Goal: Task Accomplishment & Management: Complete application form

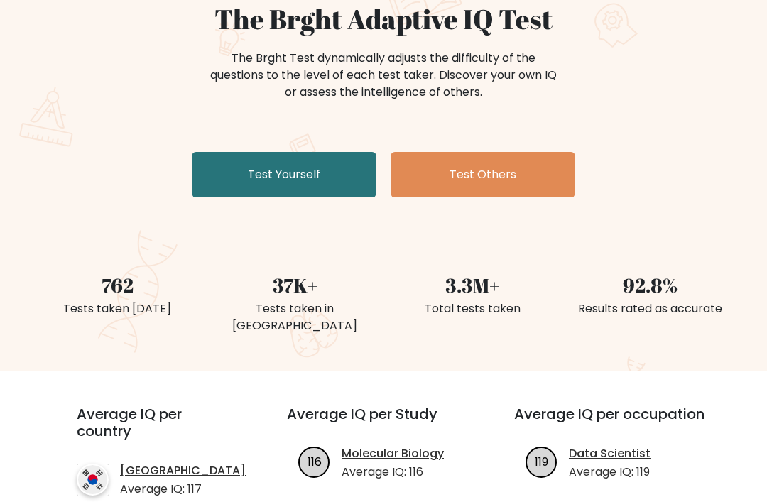
scroll to position [137, 0]
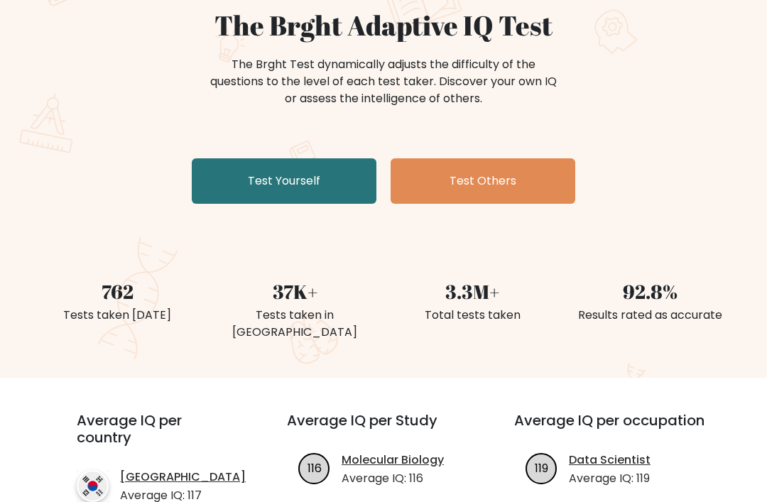
click at [230, 175] on link "Test Yourself" at bounding box center [284, 180] width 185 height 45
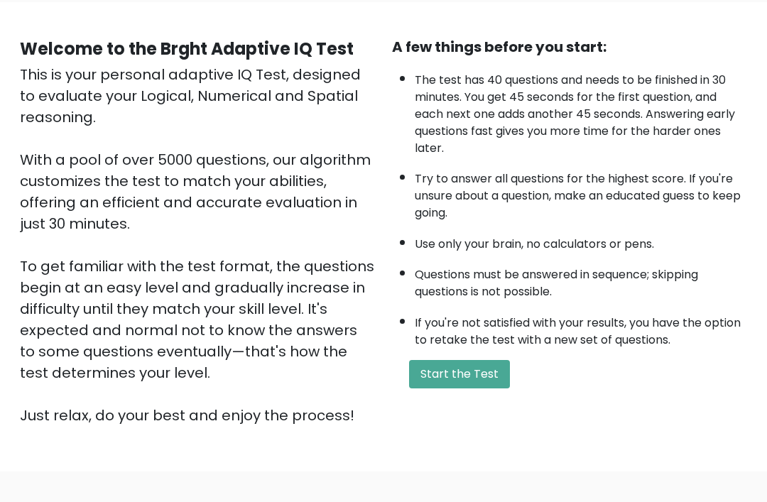
scroll to position [111, 0]
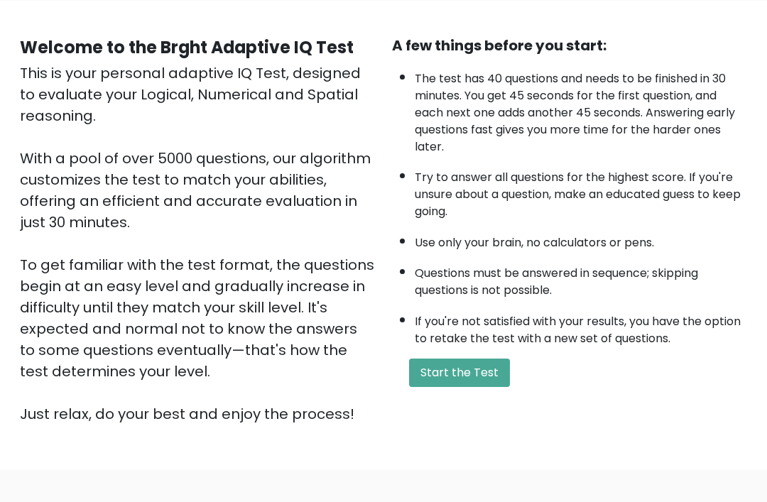
click at [480, 379] on button "Start the Test" at bounding box center [459, 373] width 101 height 28
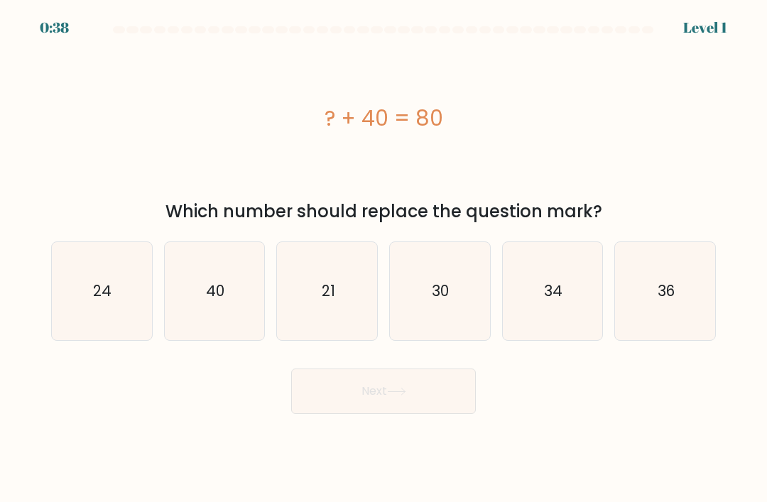
click at [230, 296] on icon "40" at bounding box center [214, 291] width 98 height 98
click at [384, 259] on input "b. 40" at bounding box center [384, 254] width 1 height 7
radio input "true"
click at [364, 402] on button "Next" at bounding box center [383, 391] width 185 height 45
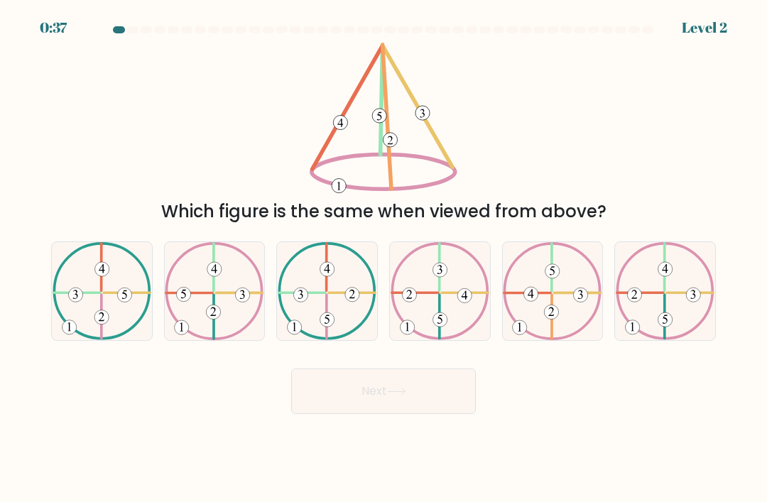
click at [340, 414] on button "Next" at bounding box center [383, 391] width 185 height 45
click at [215, 411] on div "Next" at bounding box center [384, 386] width 682 height 56
click at [571, 281] on icon at bounding box center [552, 291] width 99 height 98
click at [384, 259] on input "e." at bounding box center [384, 254] width 1 height 7
radio input "true"
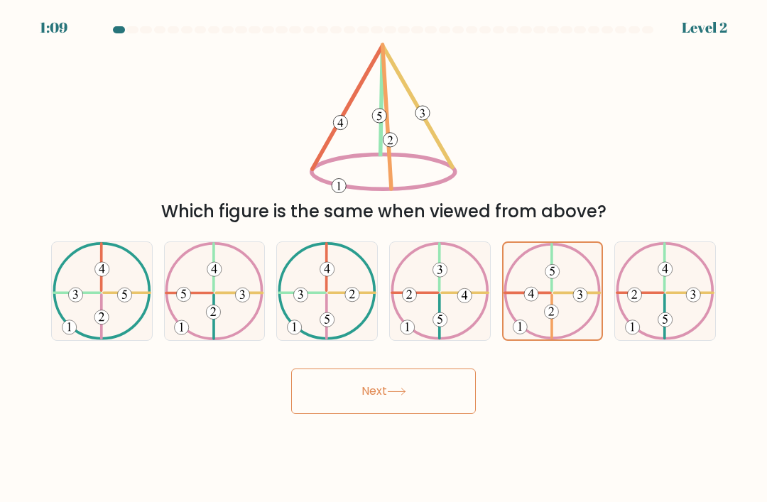
click at [399, 409] on button "Next" at bounding box center [383, 391] width 185 height 45
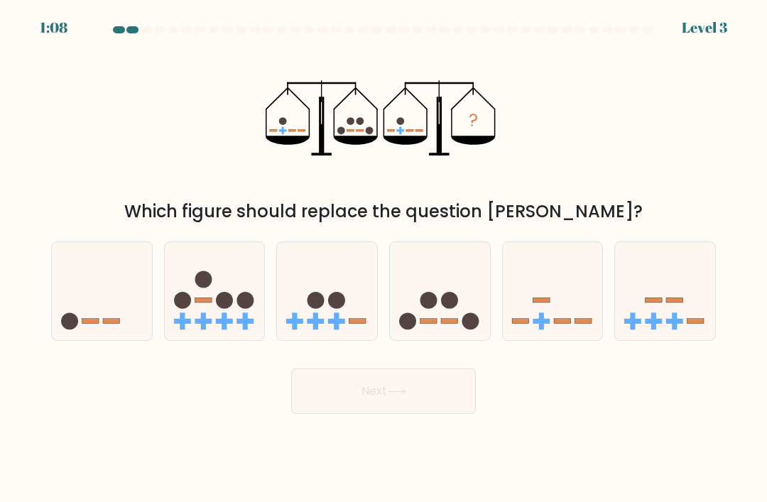
click at [376, 408] on button "Next" at bounding box center [383, 391] width 185 height 45
click at [627, 168] on div "? Which figure should replace the question mark?" at bounding box center [384, 134] width 682 height 182
click at [450, 303] on icon at bounding box center [440, 291] width 100 height 83
click at [384, 259] on input "d." at bounding box center [384, 254] width 1 height 7
radio input "true"
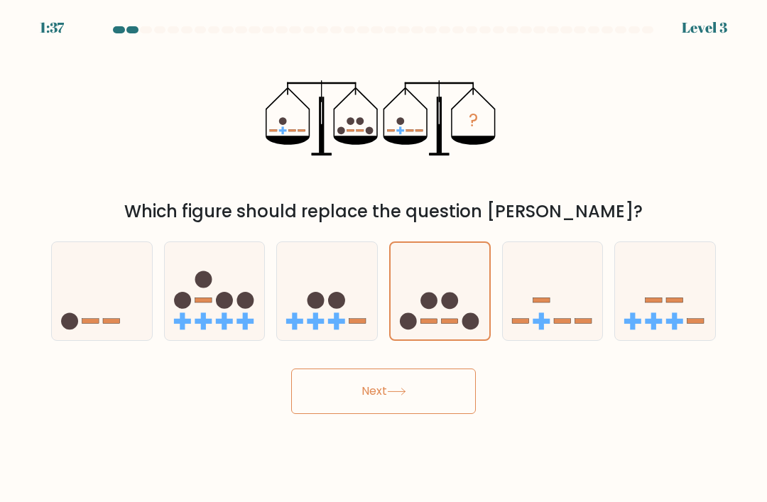
click at [344, 403] on button "Next" at bounding box center [383, 391] width 185 height 45
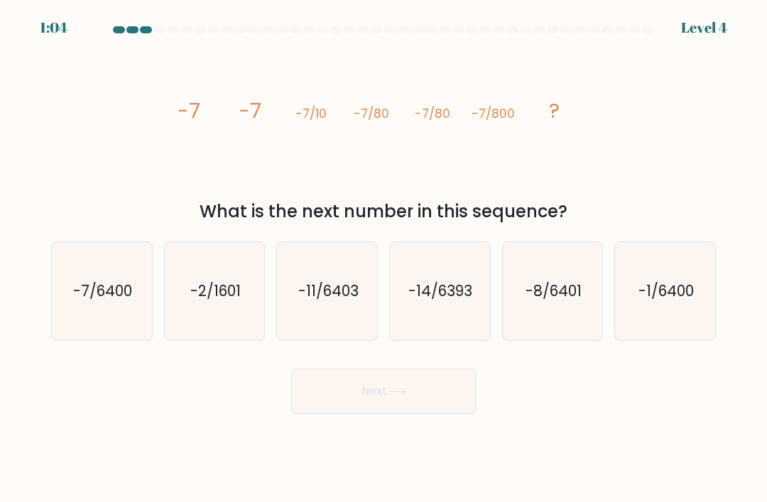
click at [92, 280] on icon "-7/6400" at bounding box center [102, 291] width 98 height 98
click at [384, 259] on input "a. -7/6400" at bounding box center [384, 254] width 1 height 7
radio input "true"
click at [378, 408] on button "Next" at bounding box center [383, 391] width 185 height 45
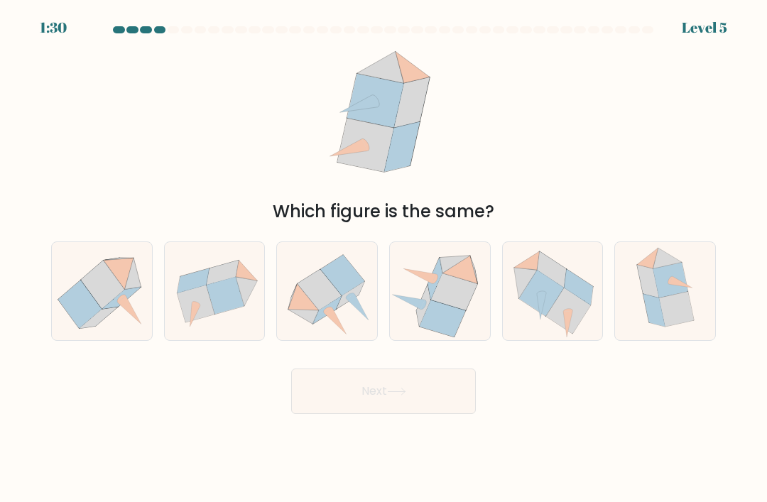
click at [563, 316] on icon at bounding box center [568, 311] width 45 height 46
click at [384, 259] on input "e." at bounding box center [384, 254] width 1 height 7
radio input "true"
click at [430, 414] on button "Next" at bounding box center [383, 391] width 185 height 45
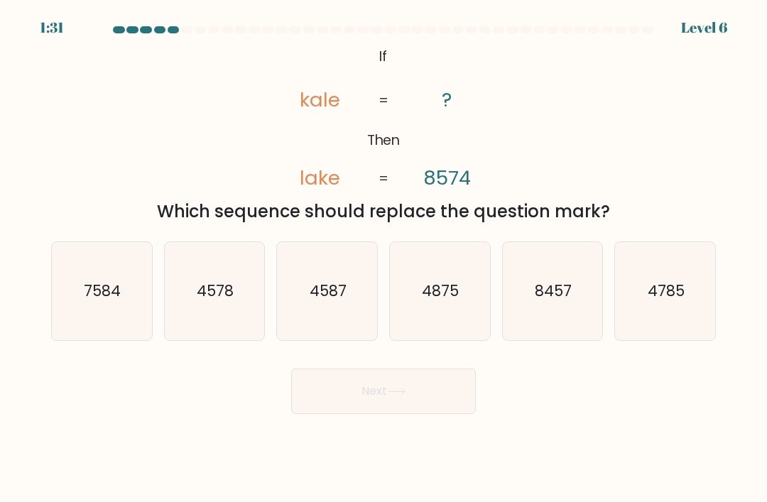
click at [113, 338] on icon "7584" at bounding box center [102, 291] width 98 height 98
click at [384, 259] on input "a. 7584" at bounding box center [384, 254] width 1 height 7
radio input "true"
click at [333, 411] on button "Next" at bounding box center [383, 391] width 185 height 45
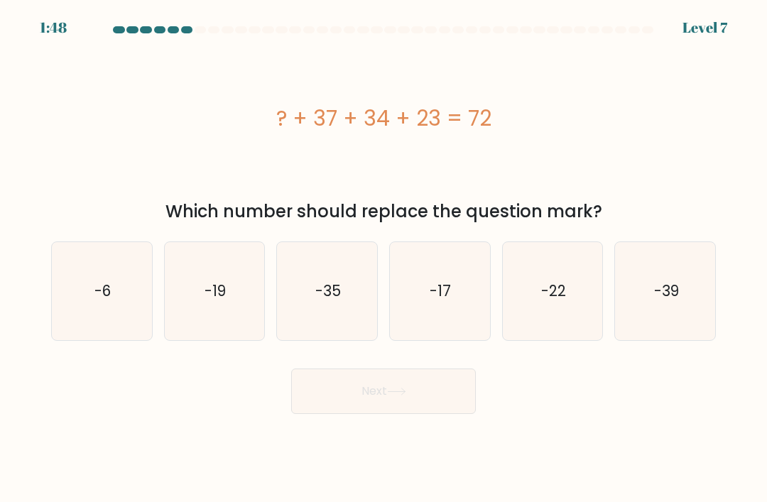
click at [578, 317] on icon "-22" at bounding box center [553, 291] width 98 height 98
click at [384, 259] on input "e. -22" at bounding box center [384, 254] width 1 height 7
radio input "true"
click at [461, 393] on button "Next" at bounding box center [383, 391] width 185 height 45
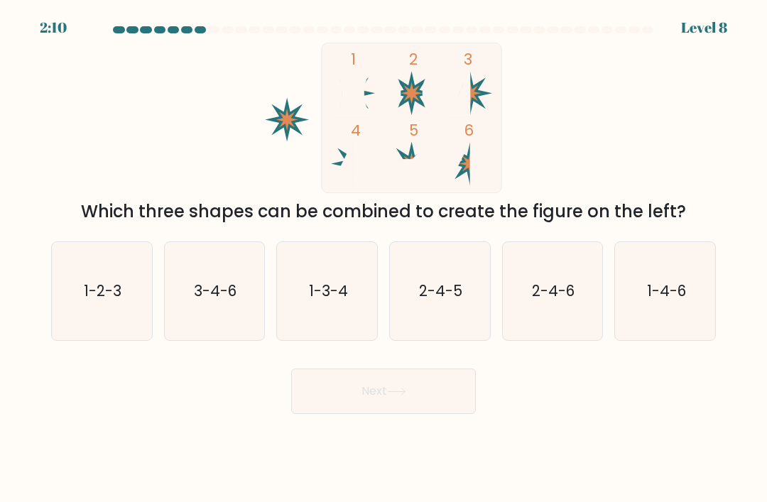
click at [202, 301] on text "3-4-6" at bounding box center [215, 291] width 43 height 21
click at [384, 259] on input "b. 3-4-6" at bounding box center [384, 254] width 1 height 7
radio input "true"
click at [339, 394] on button "Next" at bounding box center [383, 391] width 185 height 45
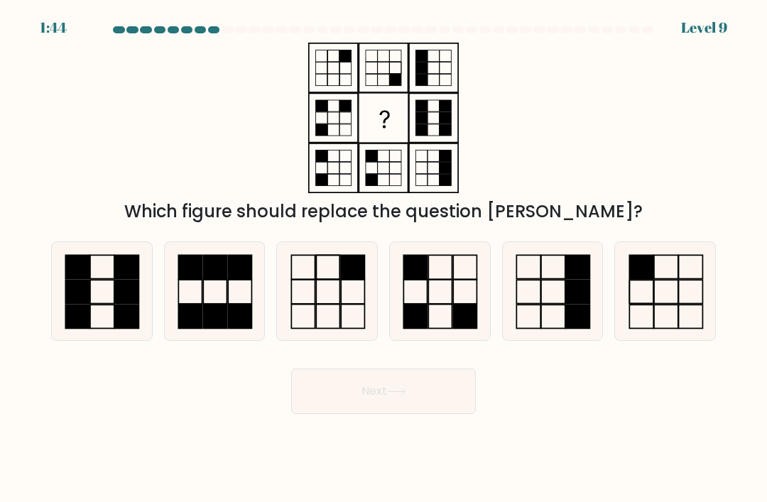
click at [72, 278] on rect at bounding box center [78, 266] width 24 height 23
click at [384, 259] on input "a." at bounding box center [384, 254] width 1 height 7
radio input "true"
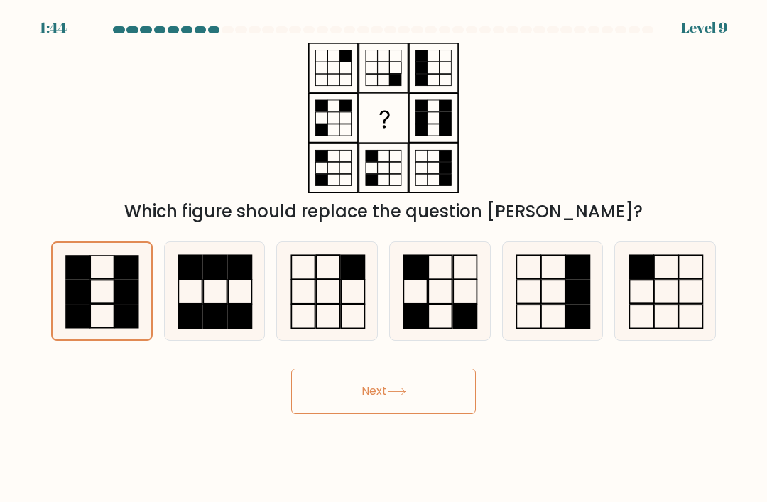
click at [344, 399] on button "Next" at bounding box center [383, 391] width 185 height 45
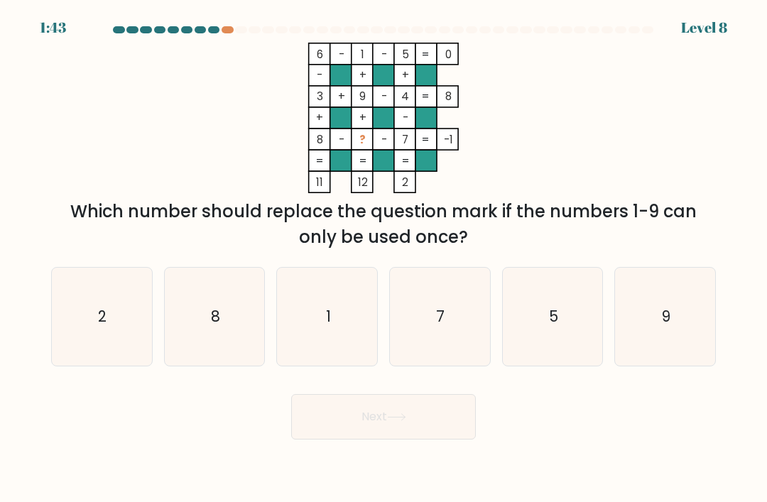
click at [115, 342] on icon "2" at bounding box center [102, 317] width 98 height 98
click at [384, 259] on input "a. 2" at bounding box center [384, 254] width 1 height 7
radio input "true"
click at [389, 437] on button "Next" at bounding box center [383, 416] width 185 height 45
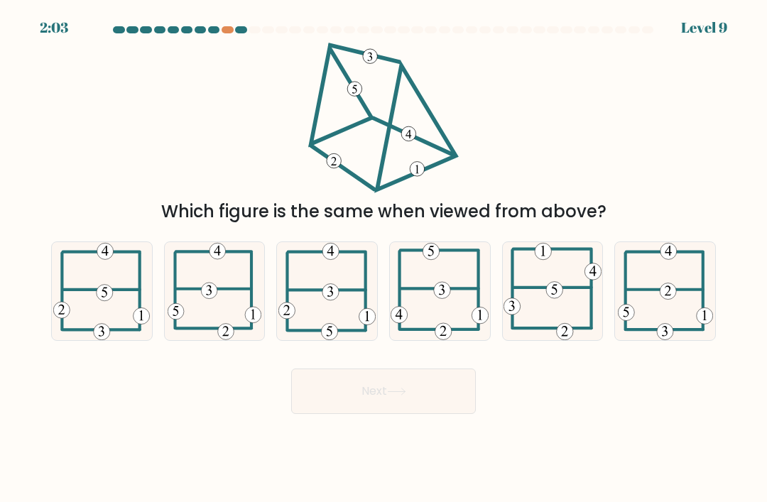
click at [224, 291] on icon at bounding box center [215, 291] width 94 height 98
click at [384, 259] on input "b." at bounding box center [384, 254] width 1 height 7
radio input "true"
click at [369, 414] on button "Next" at bounding box center [383, 391] width 185 height 45
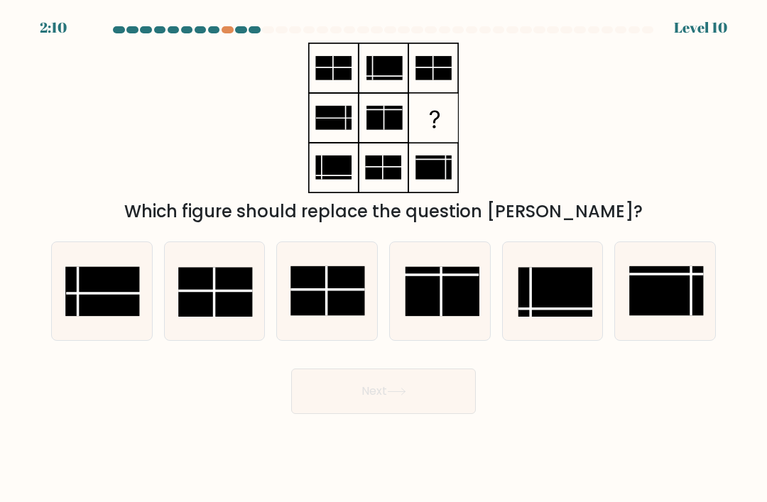
click at [114, 305] on rect at bounding box center [103, 291] width 74 height 49
click at [384, 259] on input "a." at bounding box center [384, 254] width 1 height 7
radio input "true"
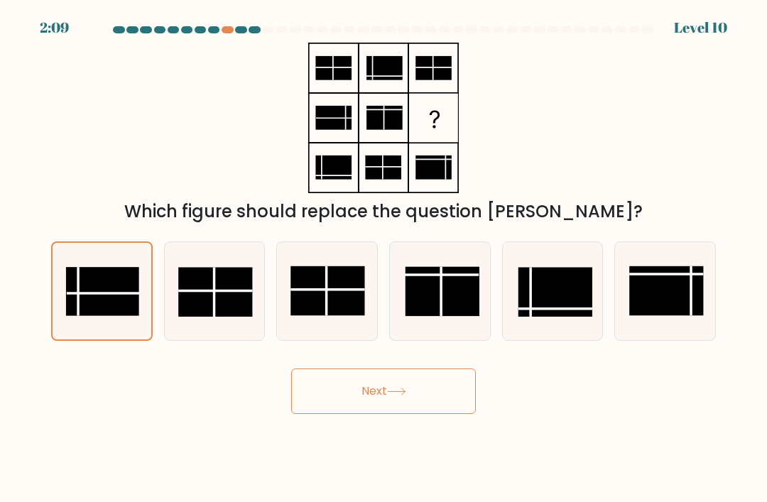
click at [379, 414] on button "Next" at bounding box center [383, 391] width 185 height 45
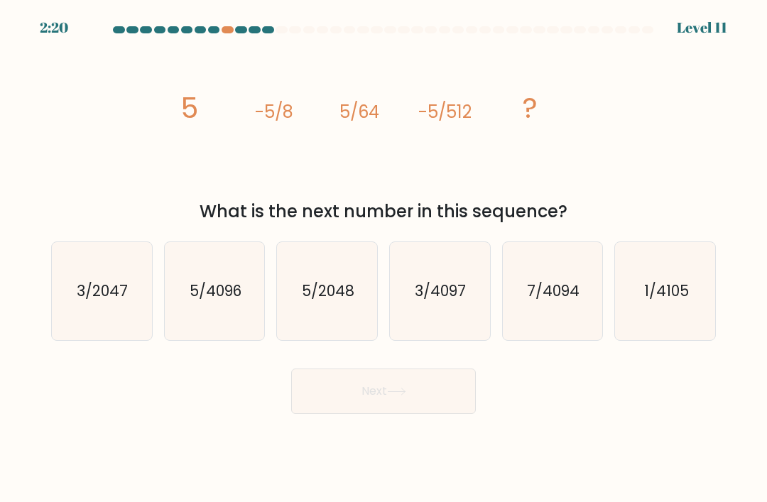
click at [325, 301] on text "5/2048" at bounding box center [328, 291] width 53 height 21
click at [384, 259] on input "c. 5/2048" at bounding box center [384, 254] width 1 height 7
radio input "true"
click at [221, 340] on icon "5/4096" at bounding box center [214, 291] width 98 height 98
click at [384, 259] on input "b. 5/4096" at bounding box center [384, 254] width 1 height 7
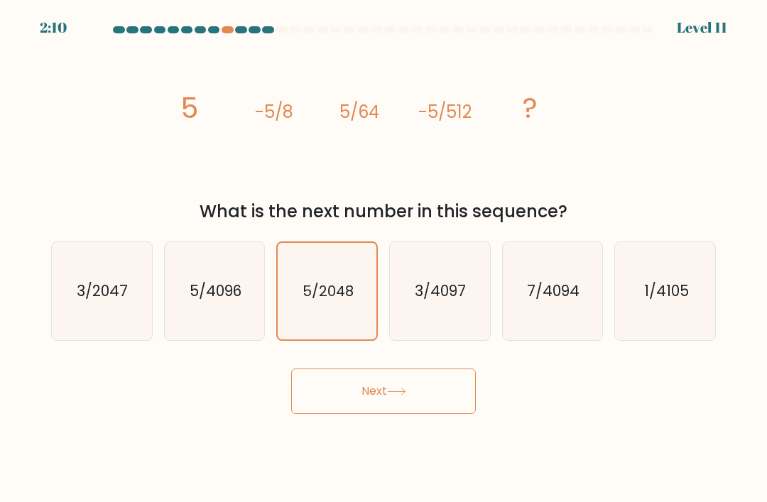
radio input "true"
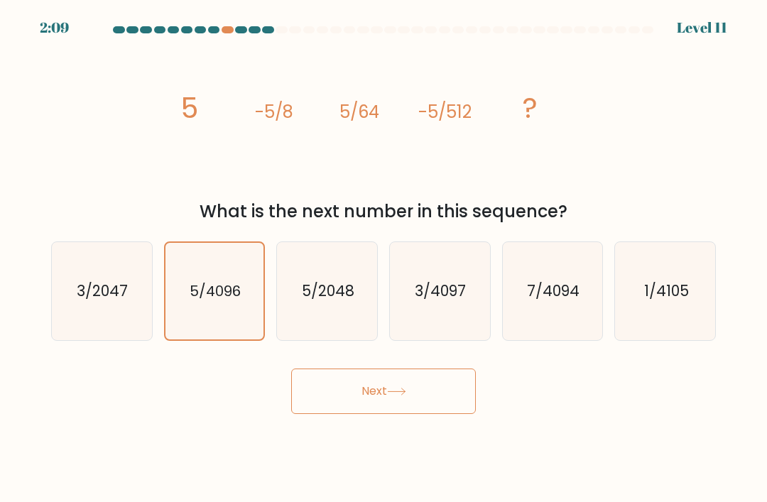
click at [333, 410] on button "Next" at bounding box center [383, 391] width 185 height 45
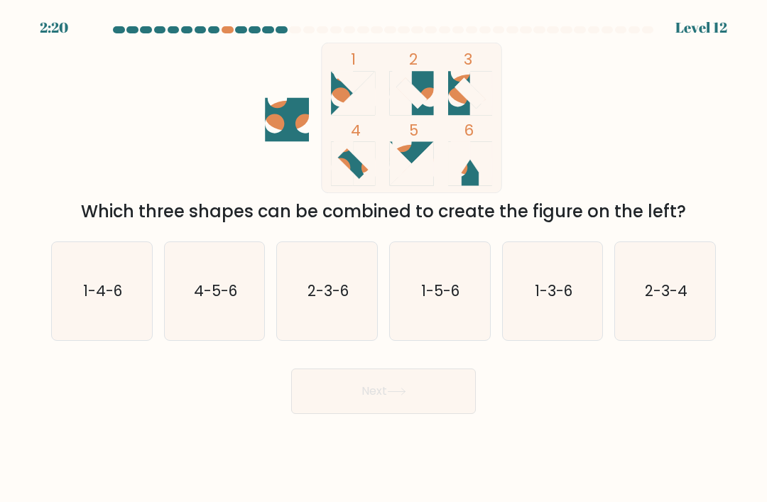
click at [668, 301] on text "2-3-4" at bounding box center [666, 291] width 43 height 21
click at [384, 259] on input "f. 2-3-4" at bounding box center [384, 254] width 1 height 7
radio input "true"
click at [433, 406] on button "Next" at bounding box center [383, 391] width 185 height 45
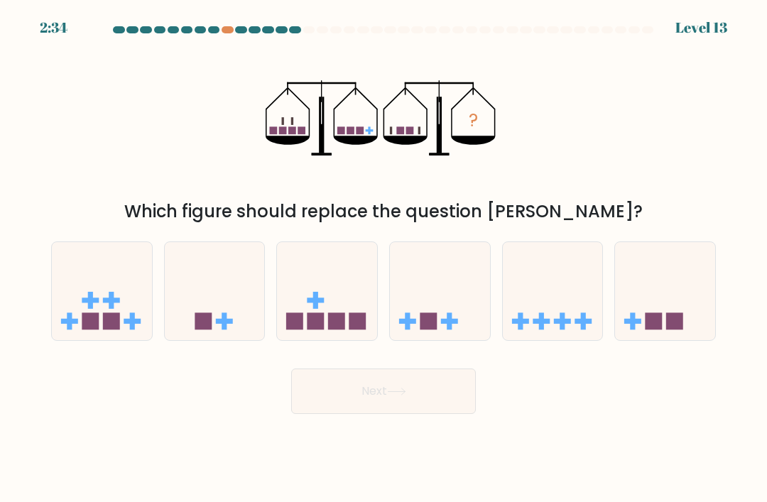
click at [653, 317] on icon at bounding box center [665, 291] width 100 height 83
click at [384, 259] on input "f." at bounding box center [384, 254] width 1 height 7
radio input "true"
click at [432, 414] on button "Next" at bounding box center [383, 391] width 185 height 45
